Goal: Task Accomplishment & Management: Use online tool/utility

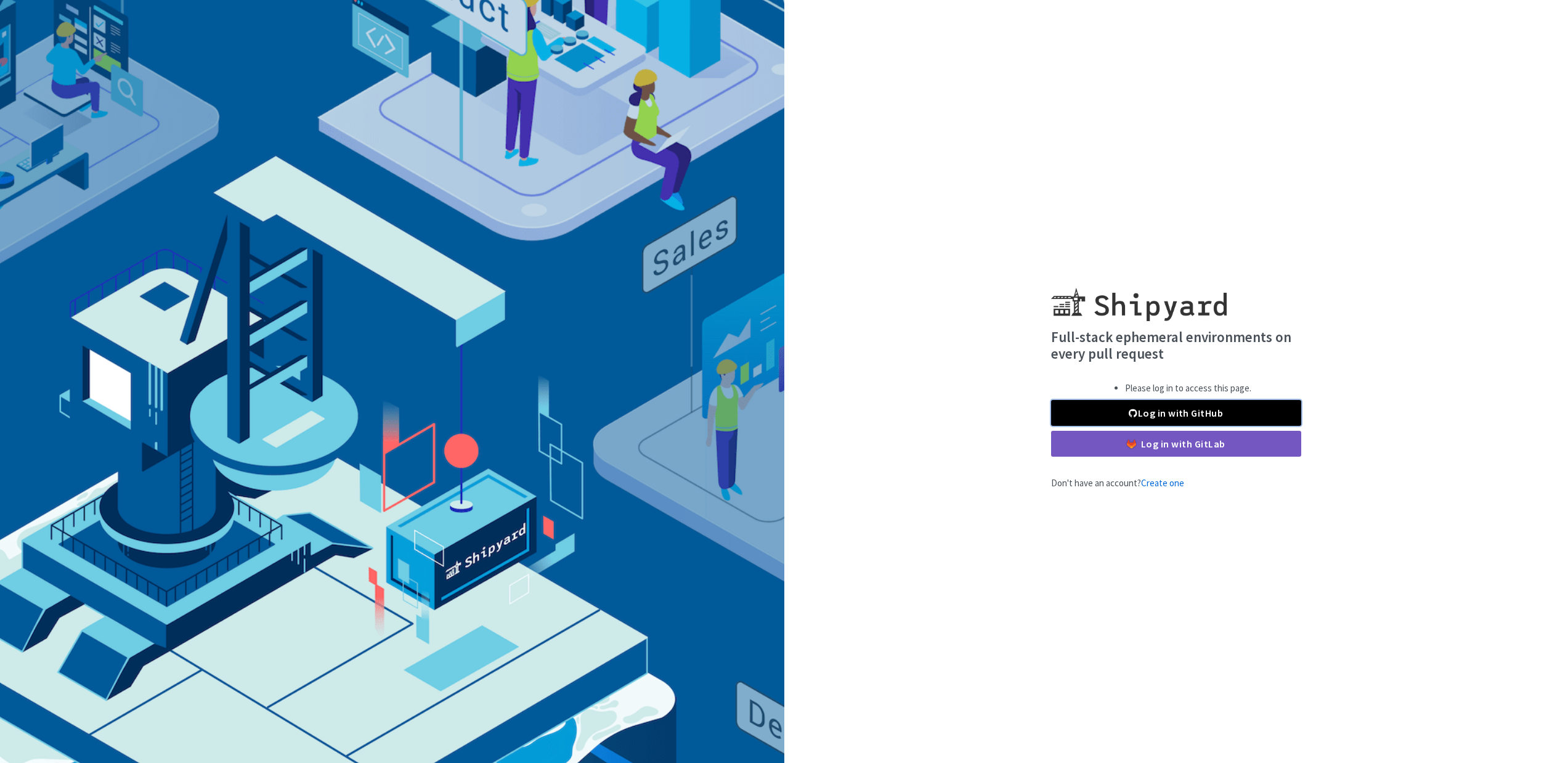
click at [1111, 412] on link "Log in with GitHub" at bounding box center [1176, 413] width 250 height 26
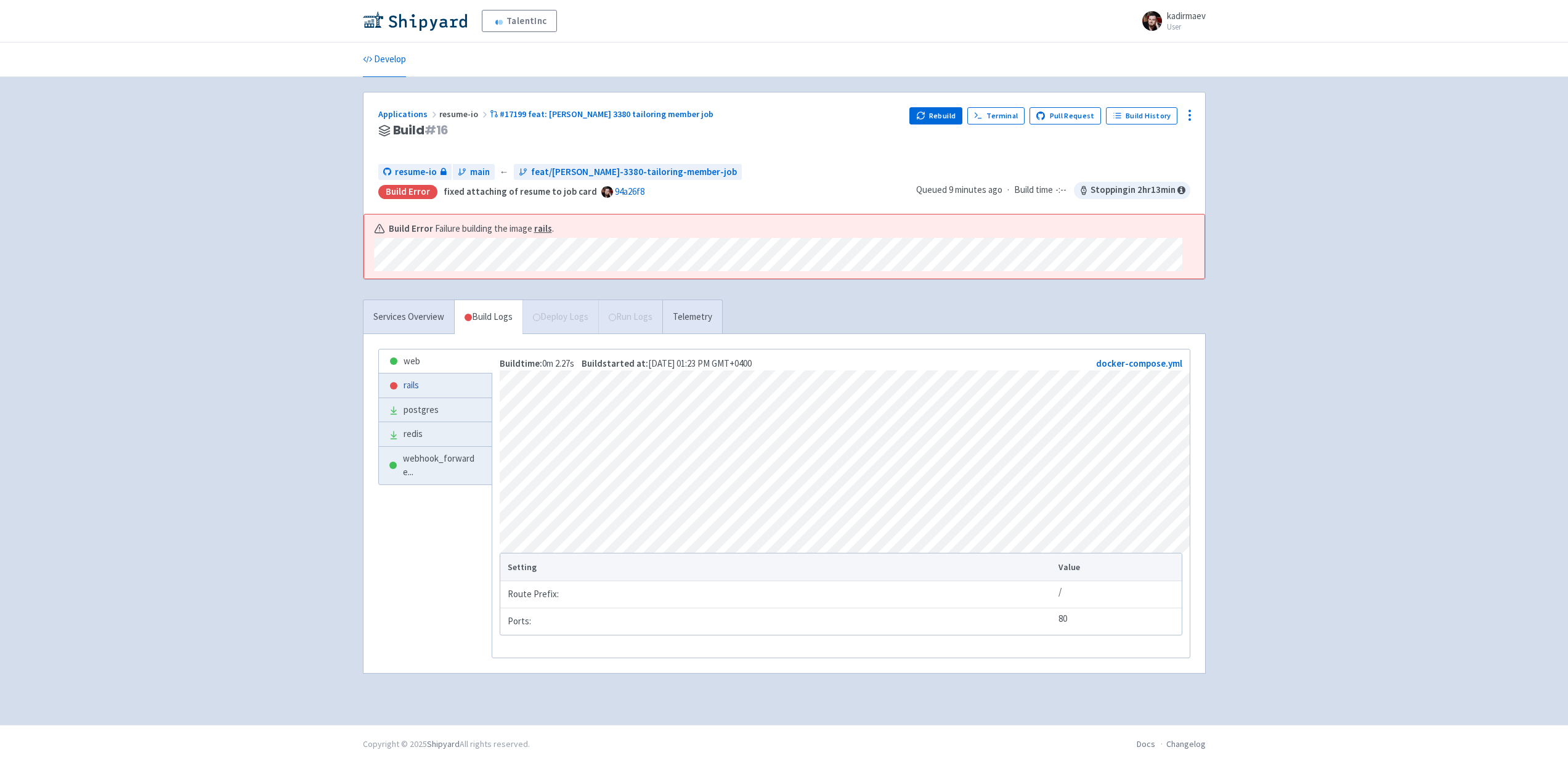
click at [415, 385] on link "rails" at bounding box center [436, 385] width 114 height 24
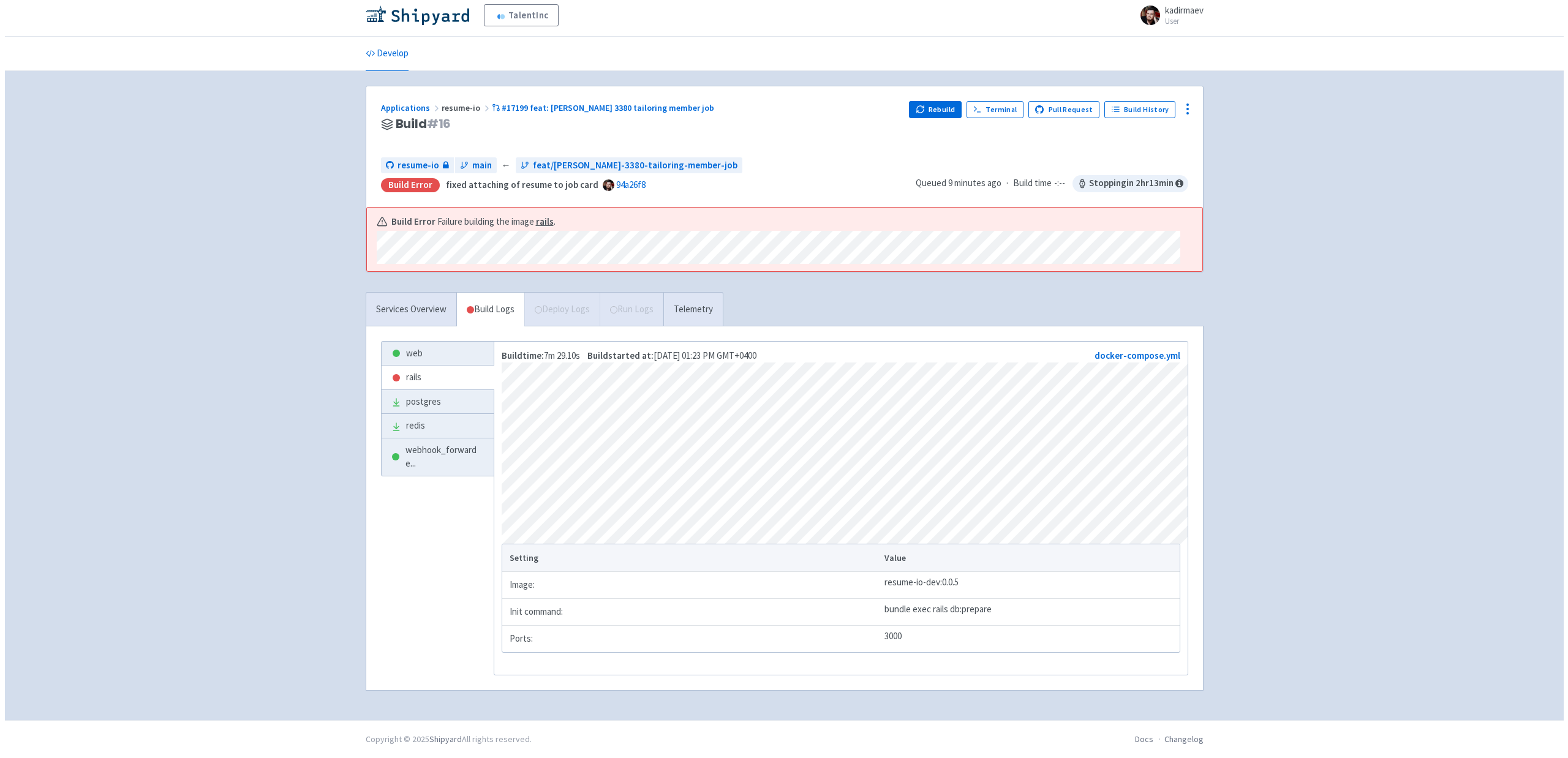
scroll to position [20, 0]
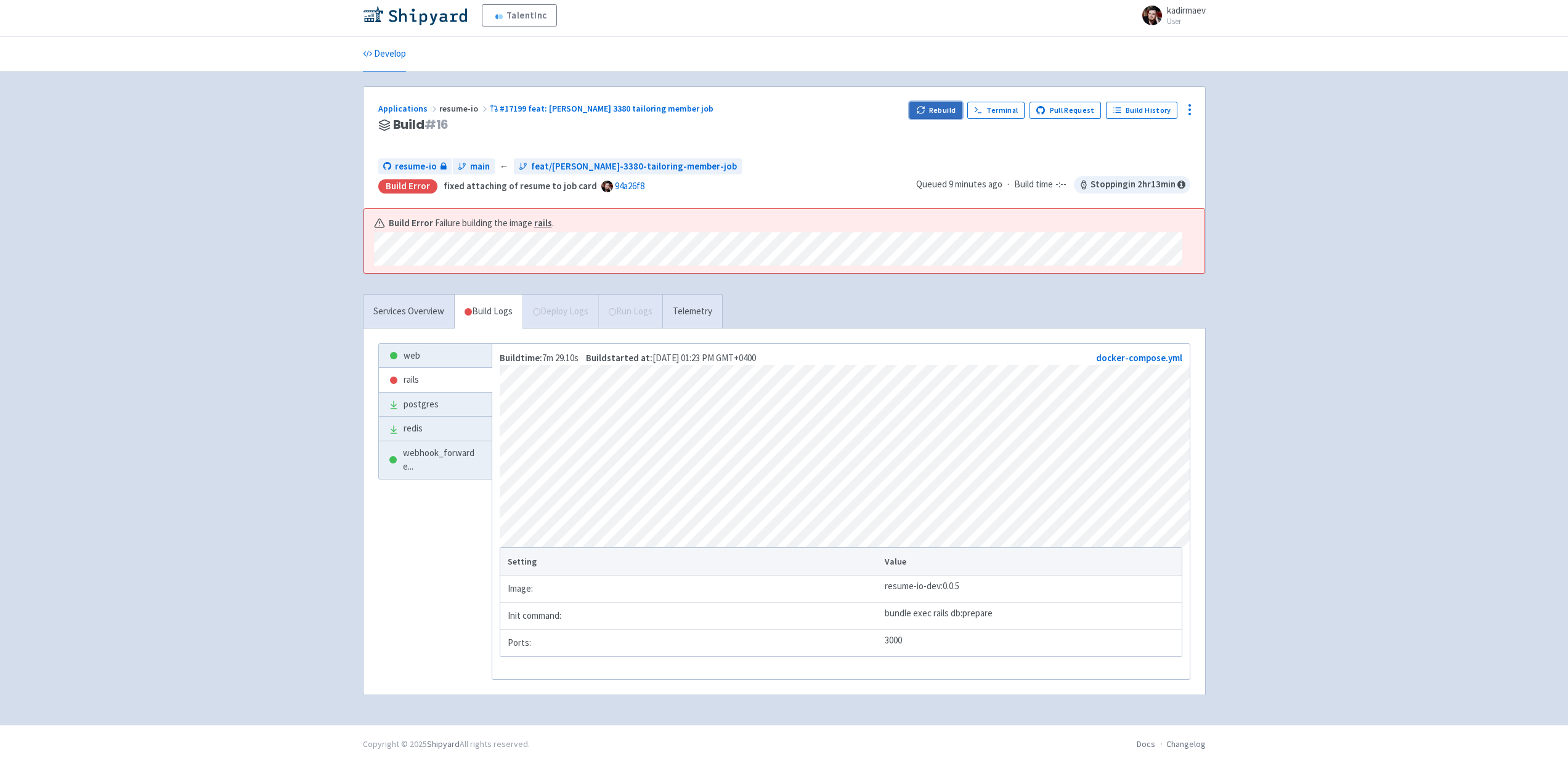
click at [950, 102] on button "Rebuild" at bounding box center [935, 110] width 53 height 17
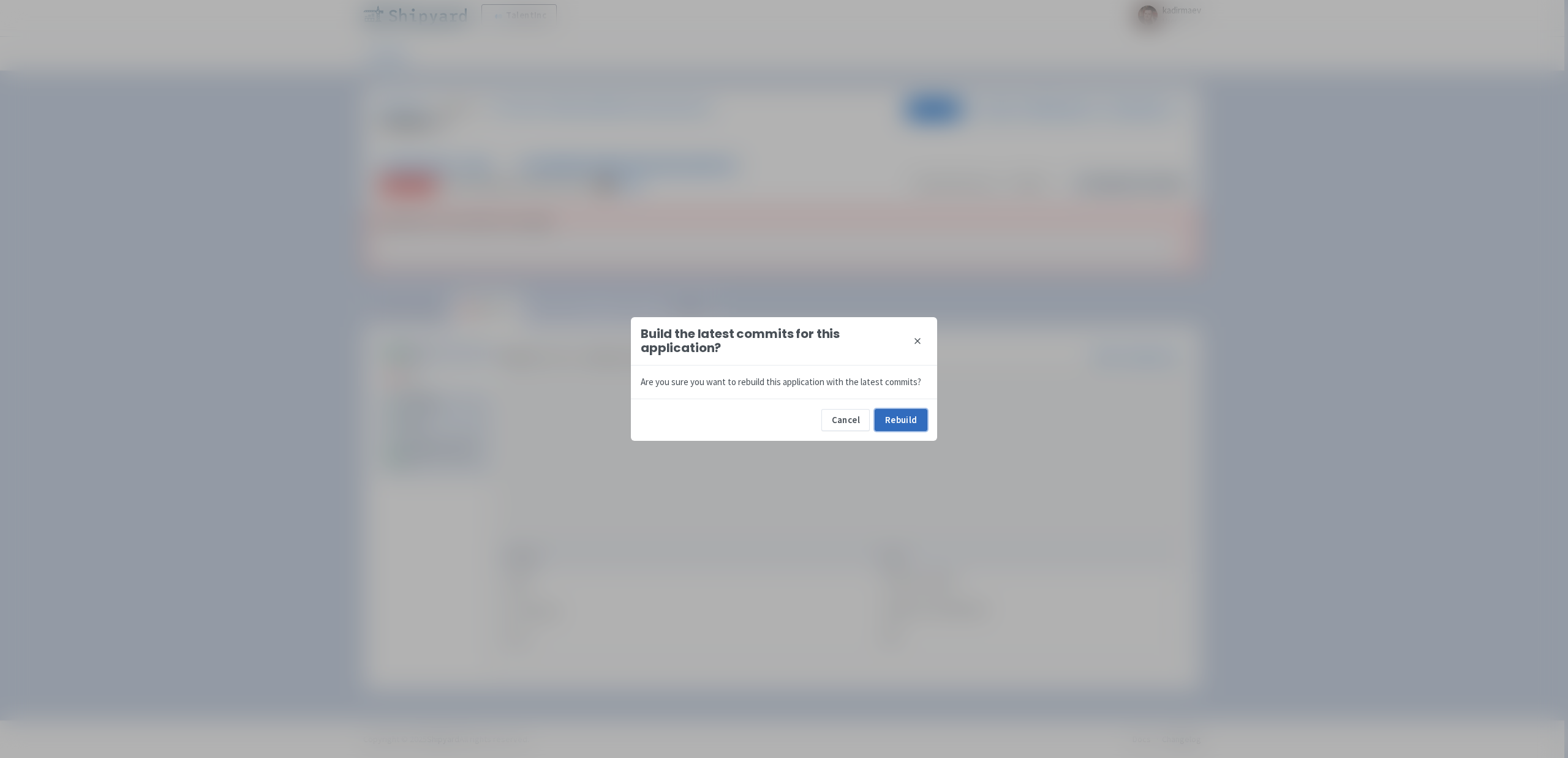
click at [896, 414] on button "Rebuild" at bounding box center [901, 420] width 53 height 22
